Goal: Register for event/course

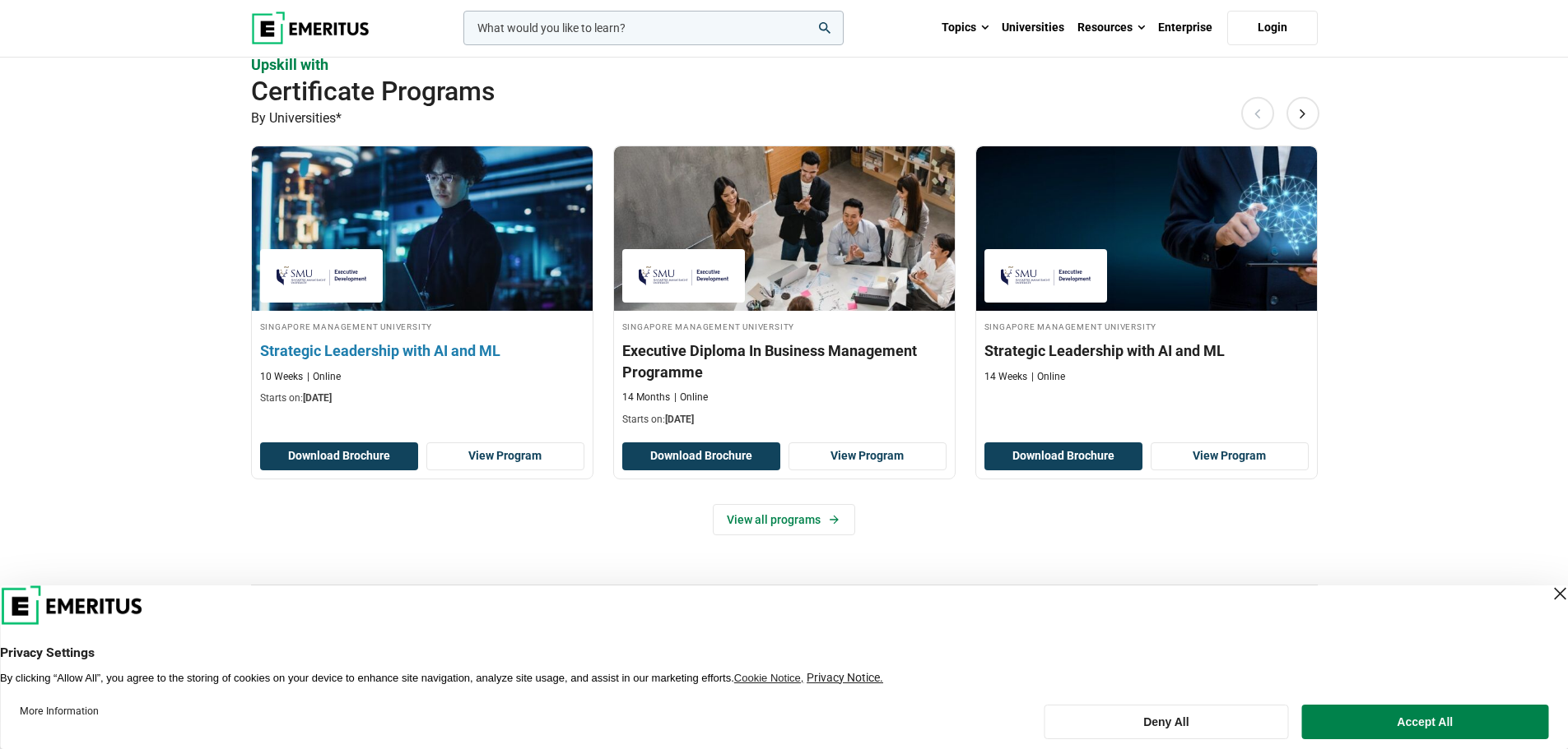
scroll to position [987, 0]
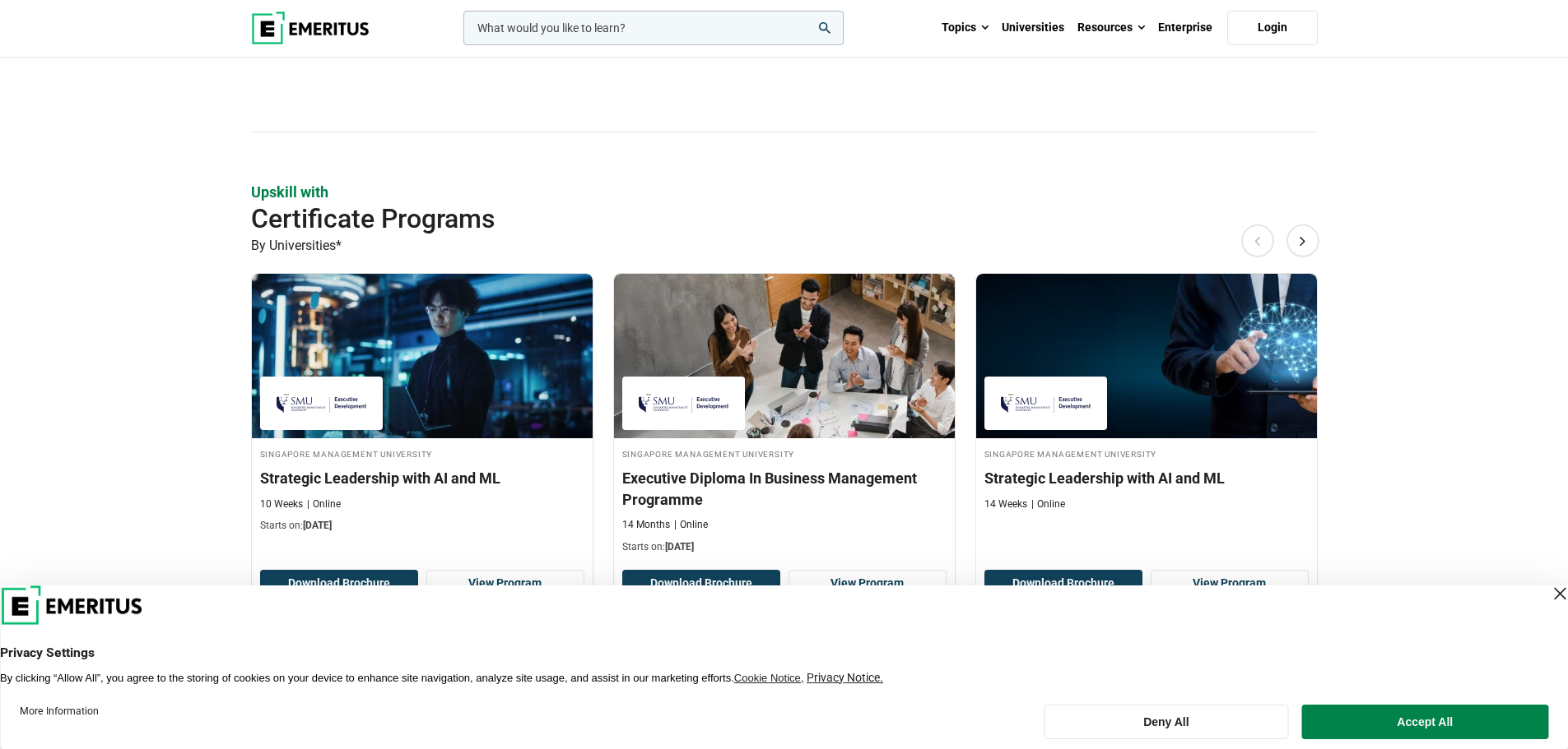
scroll to position [987, 0]
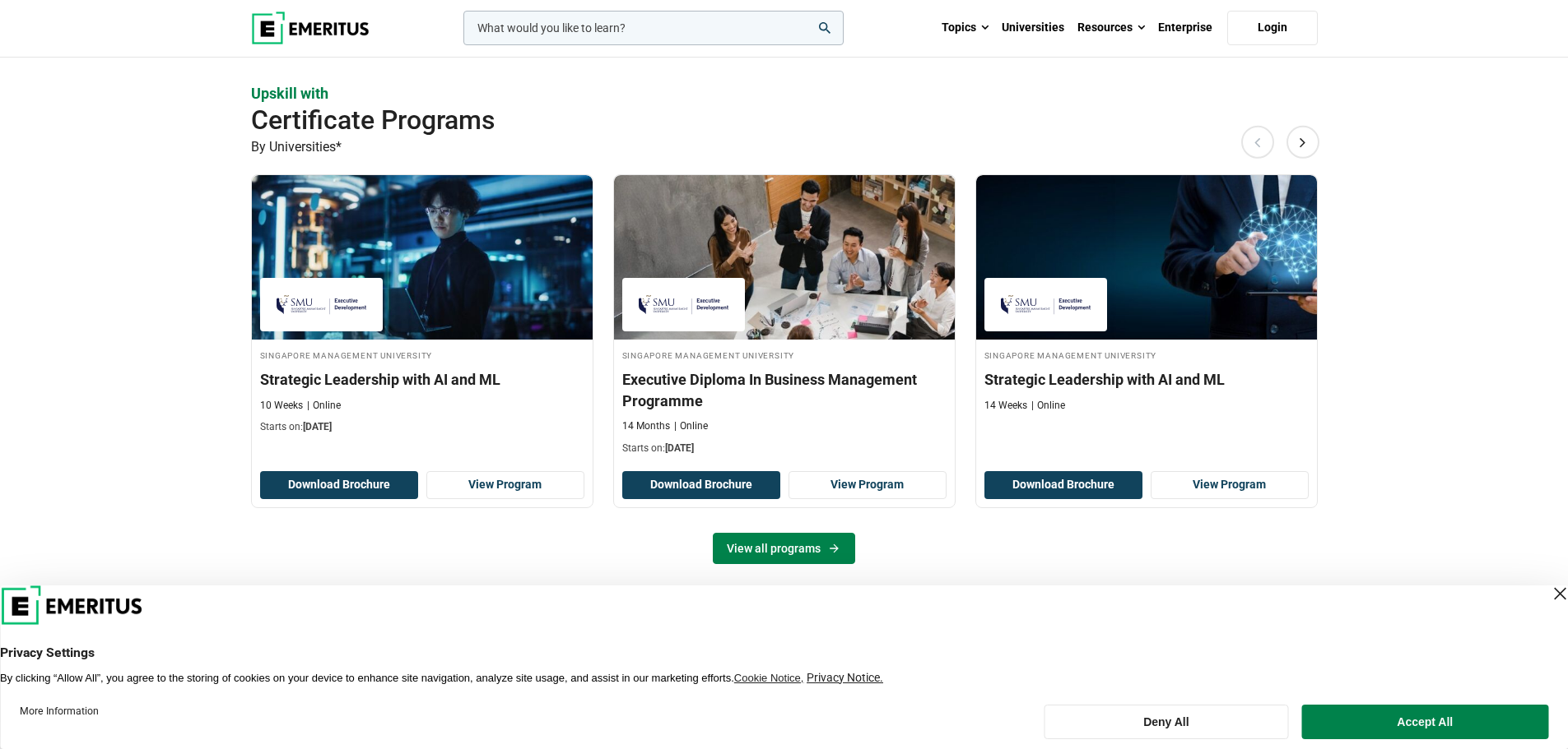
click at [813, 554] on link "View all programs" at bounding box center [784, 549] width 143 height 32
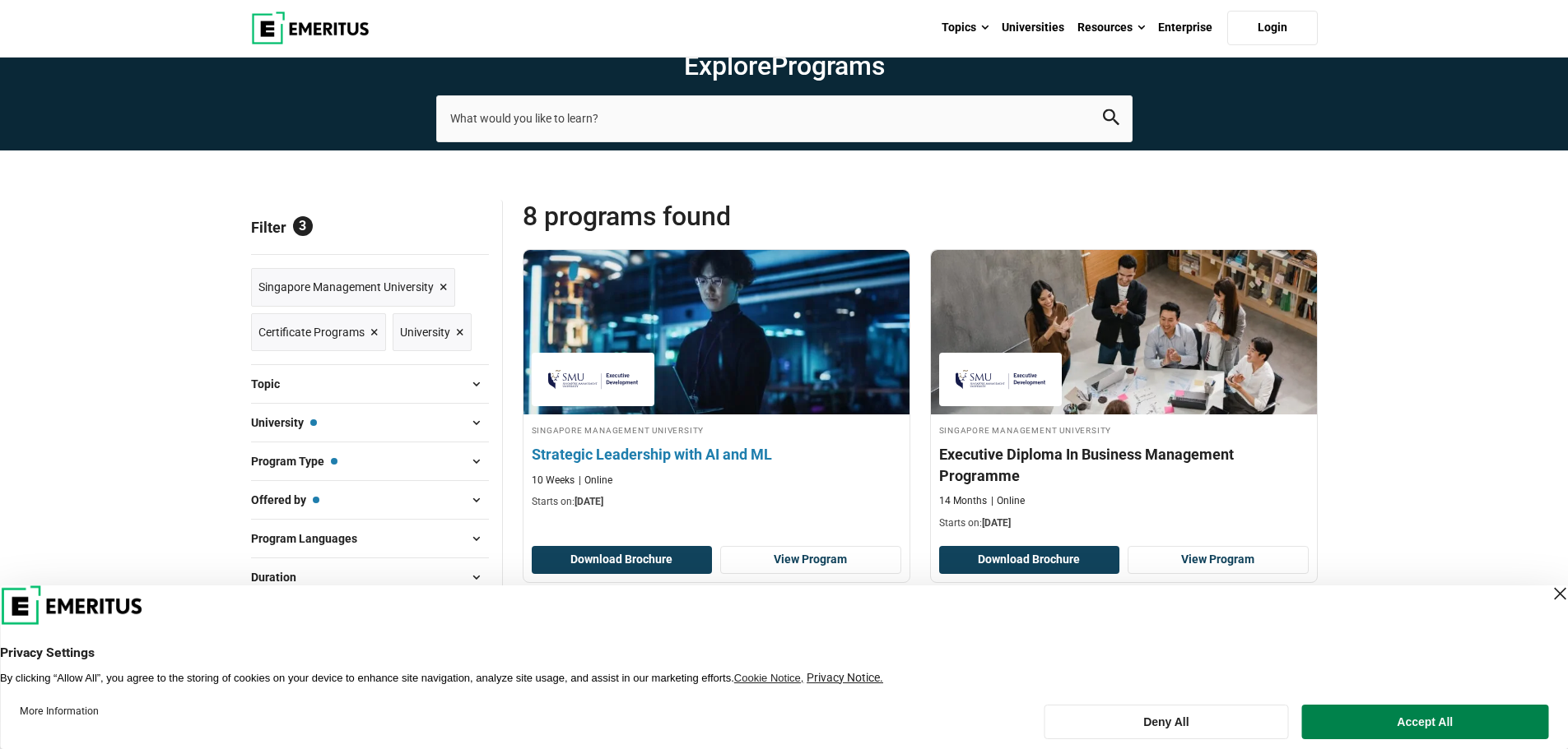
scroll to position [82, 0]
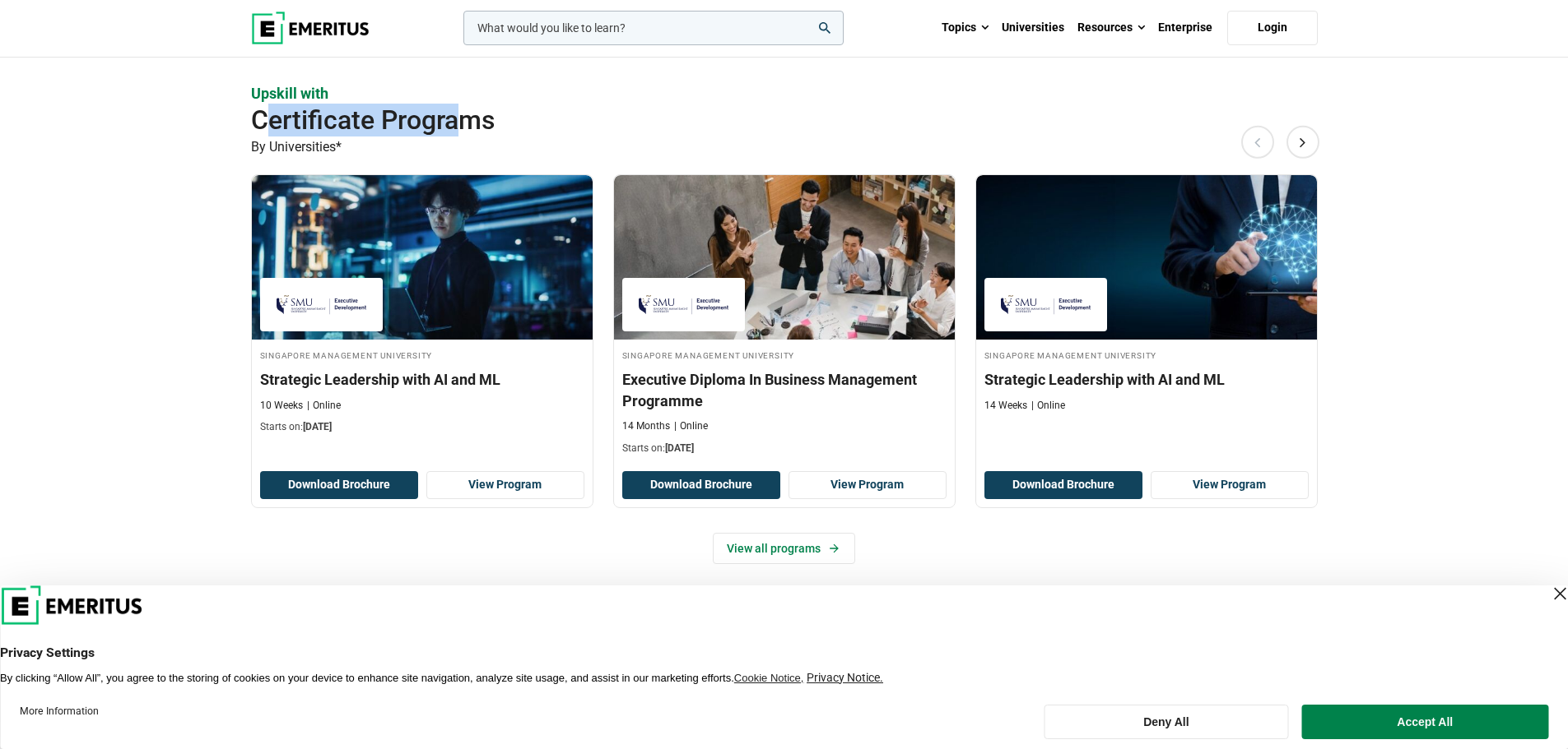
drag, startPoint x: 271, startPoint y: 125, endPoint x: 455, endPoint y: 131, distance: 184.1
click at [455, 131] on h2 "Certificate Programs" at bounding box center [730, 120] width 959 height 33
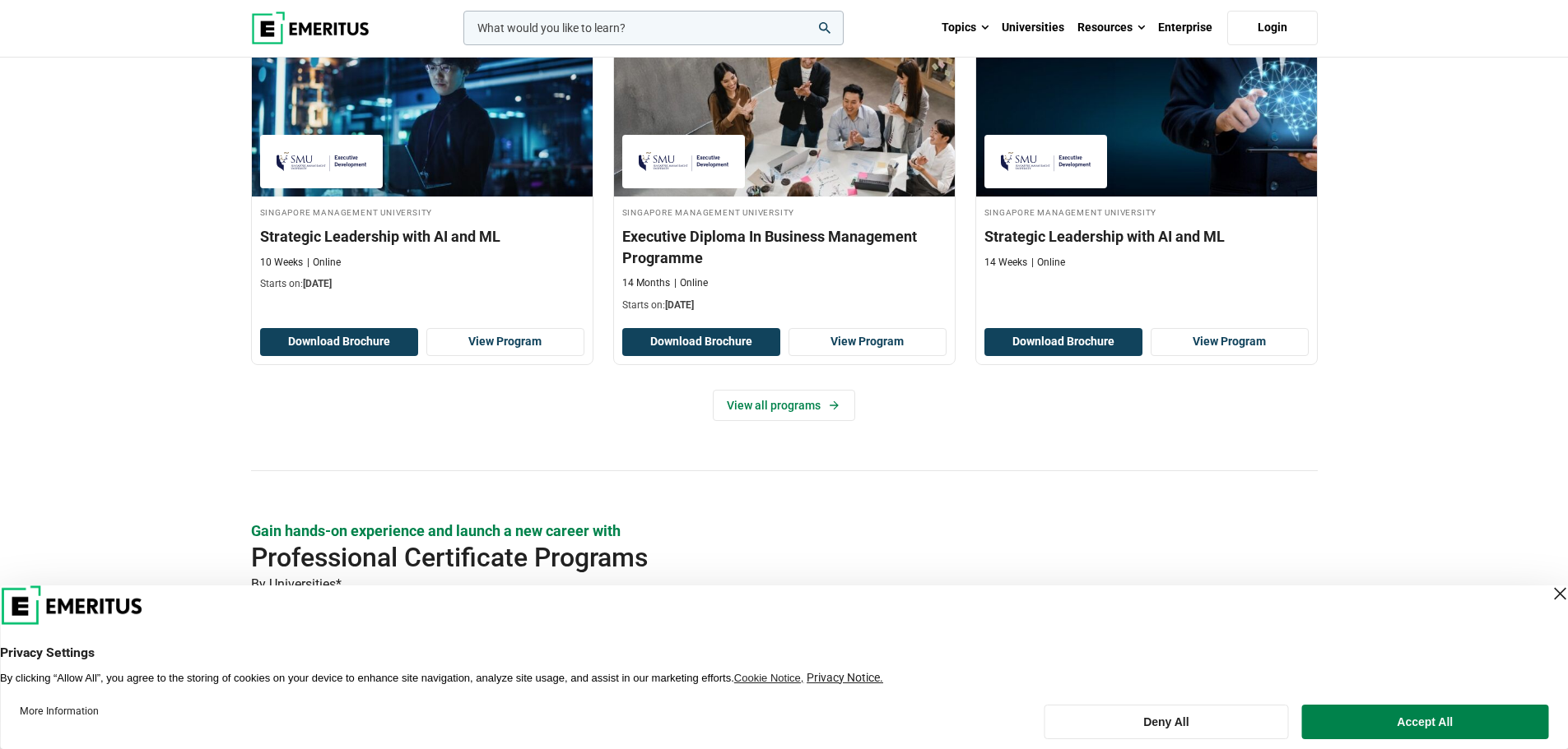
scroll to position [1151, 0]
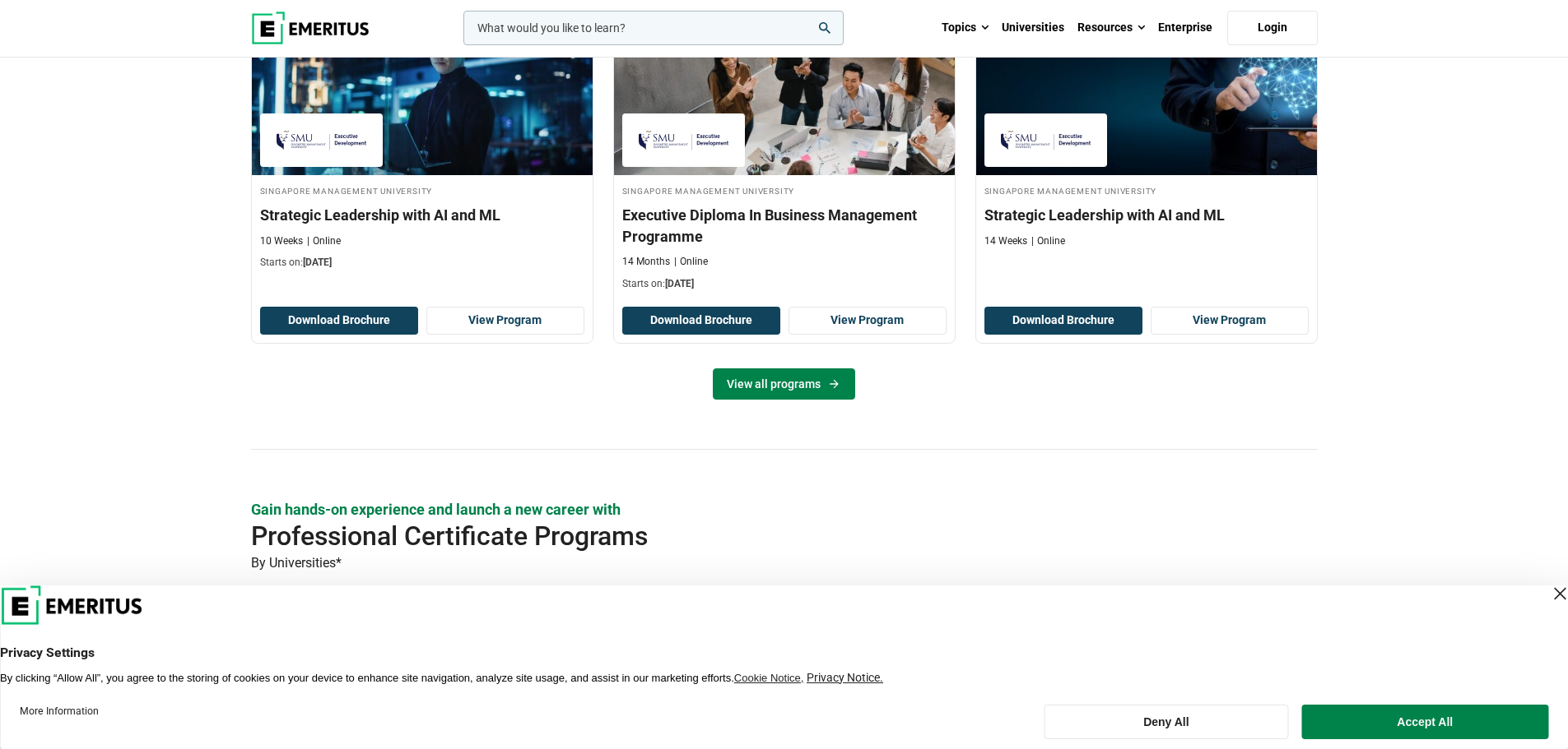
click at [781, 392] on link "View all programs" at bounding box center [784, 384] width 143 height 32
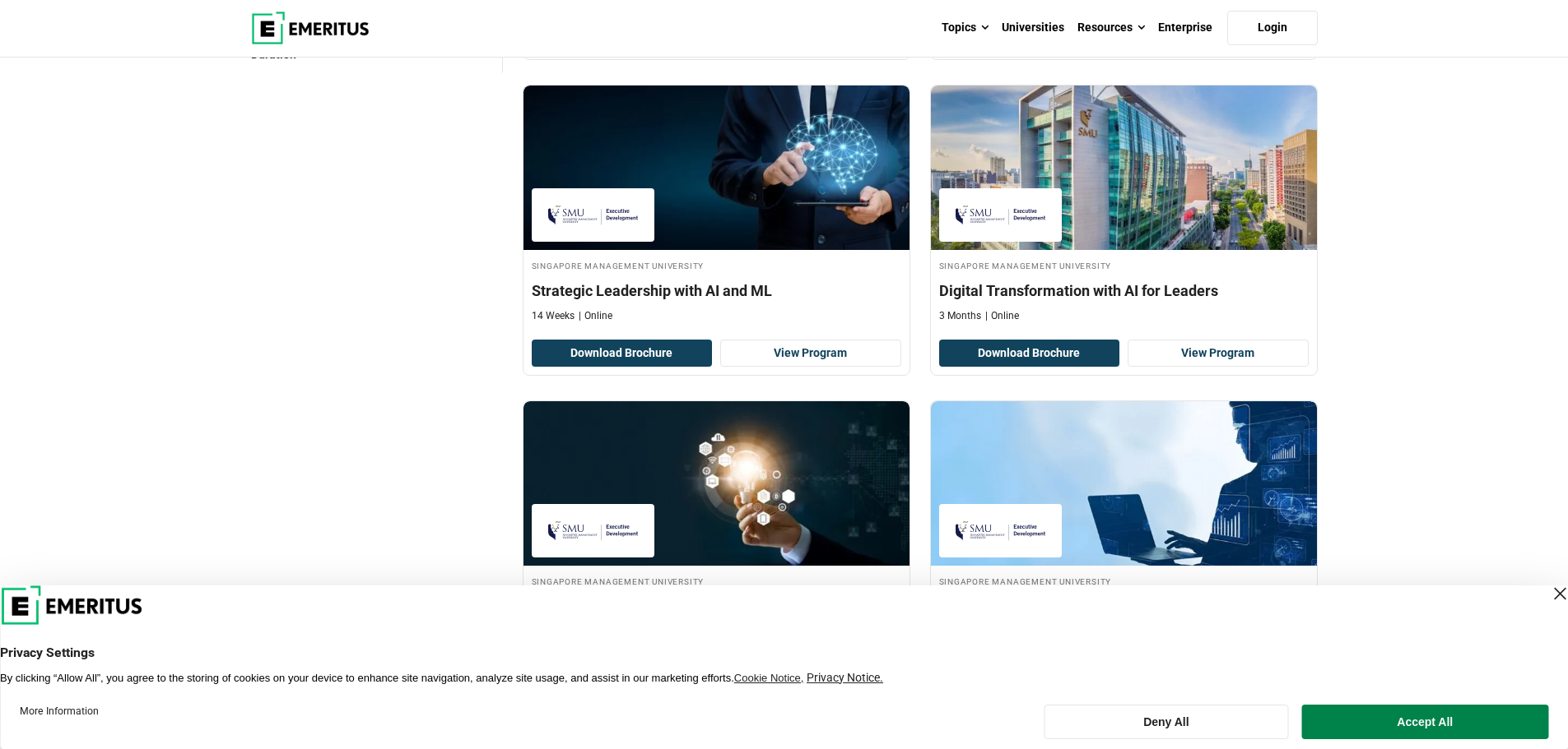
scroll to position [823, 0]
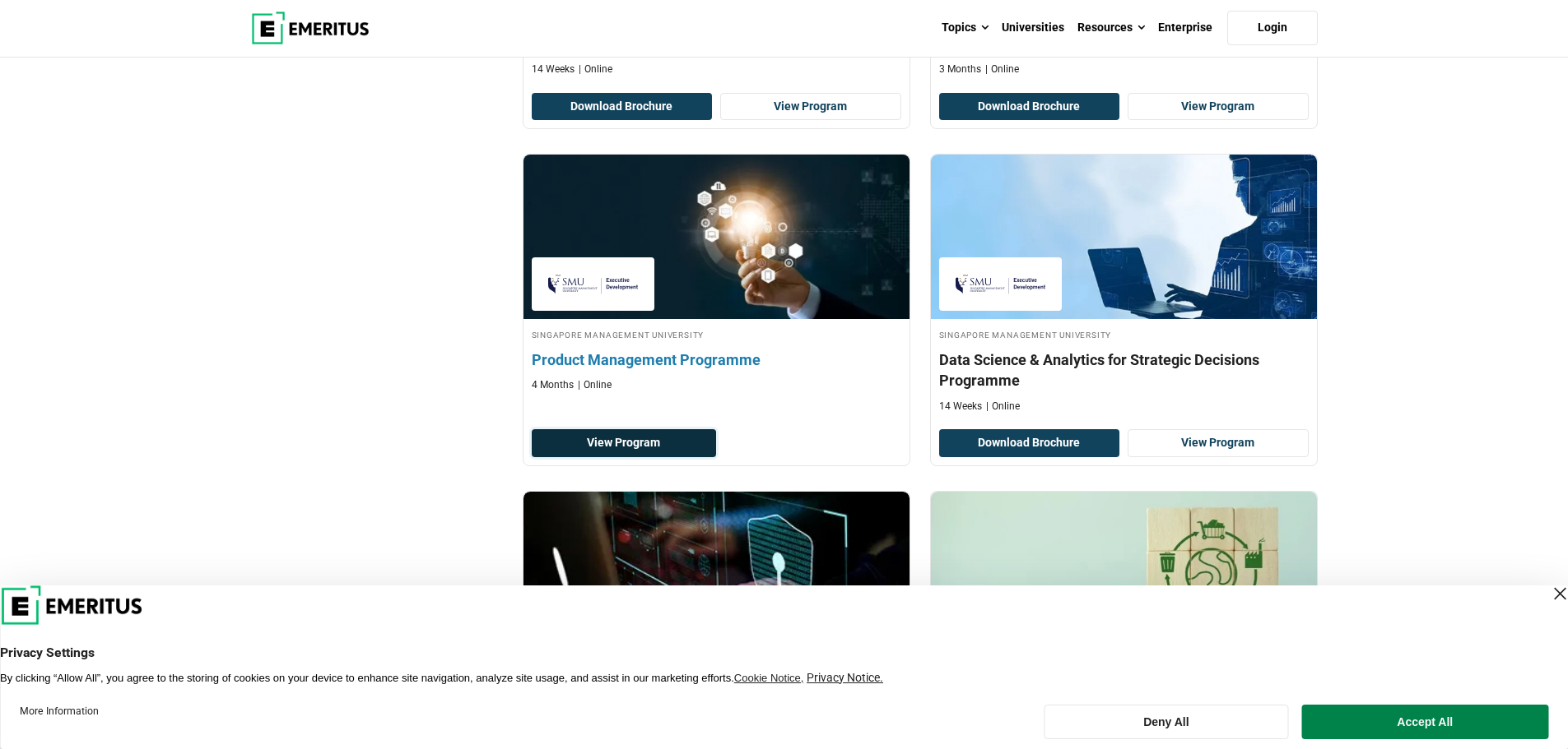
click at [594, 440] on link "View Program" at bounding box center [624, 443] width 185 height 28
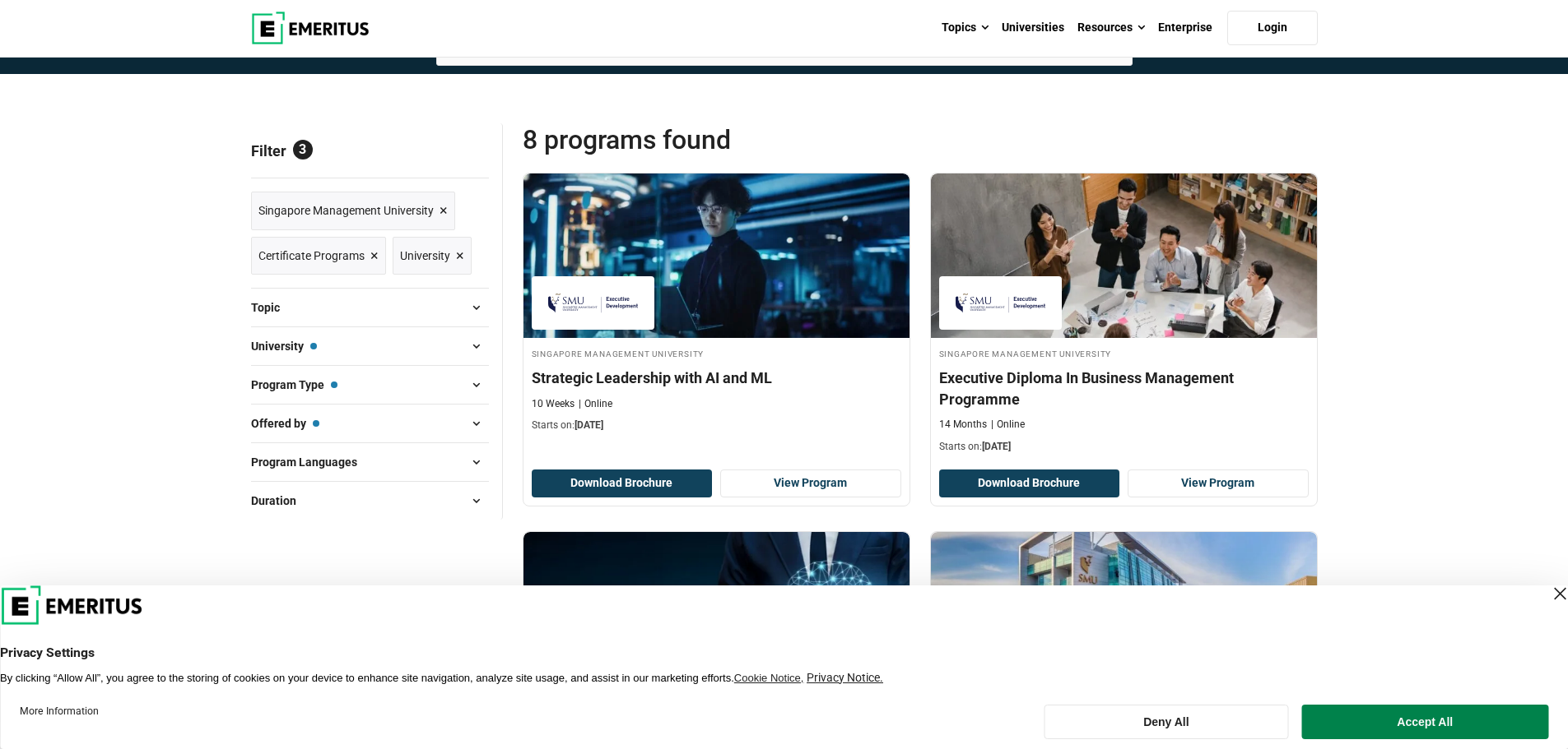
scroll to position [61, 0]
